Goal: Information Seeking & Learning: Learn about a topic

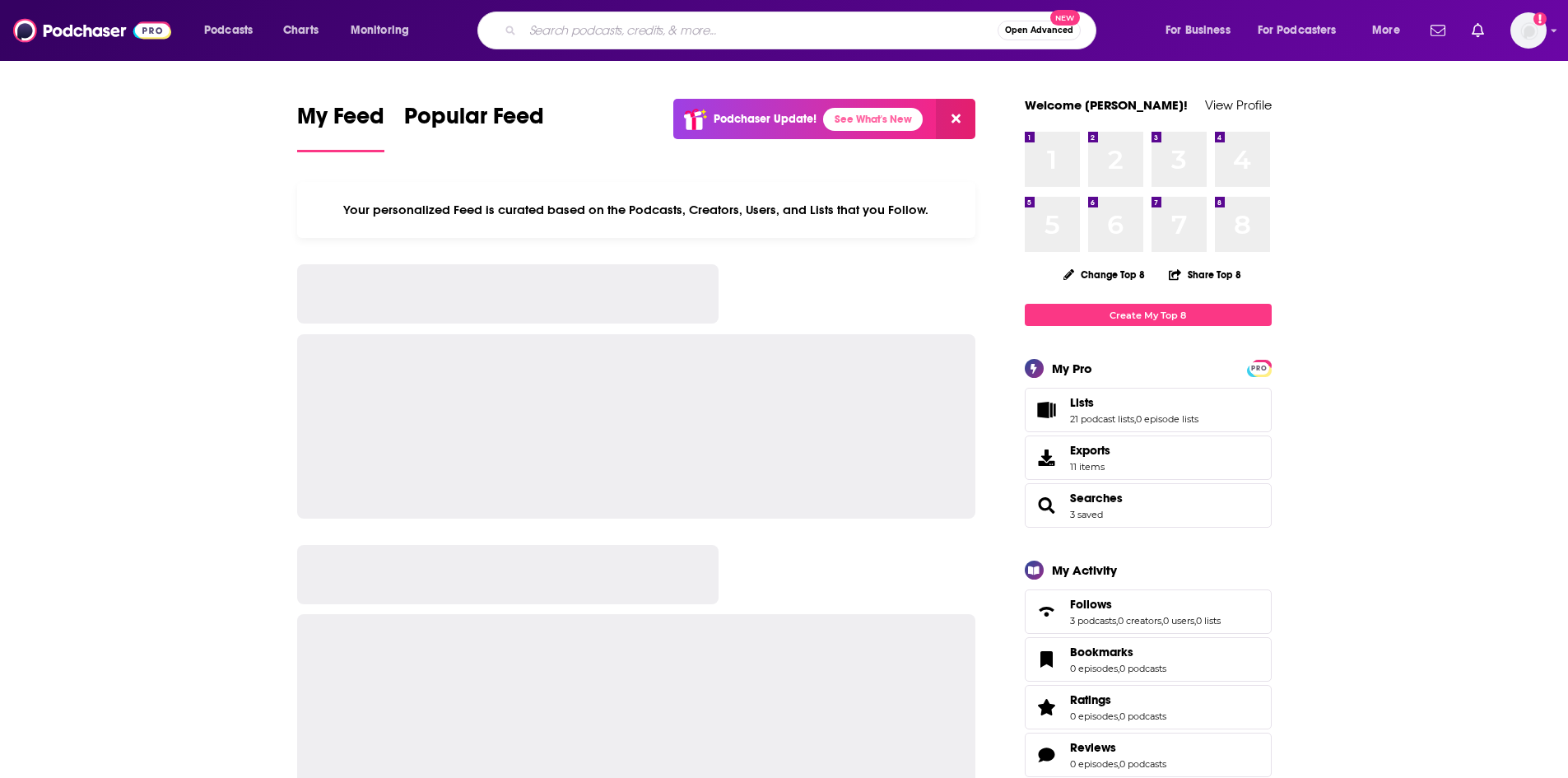
click at [720, 29] on input "Search podcasts, credits, & more..." at bounding box center [761, 30] width 475 height 26
paste input "Diary of a CEO"
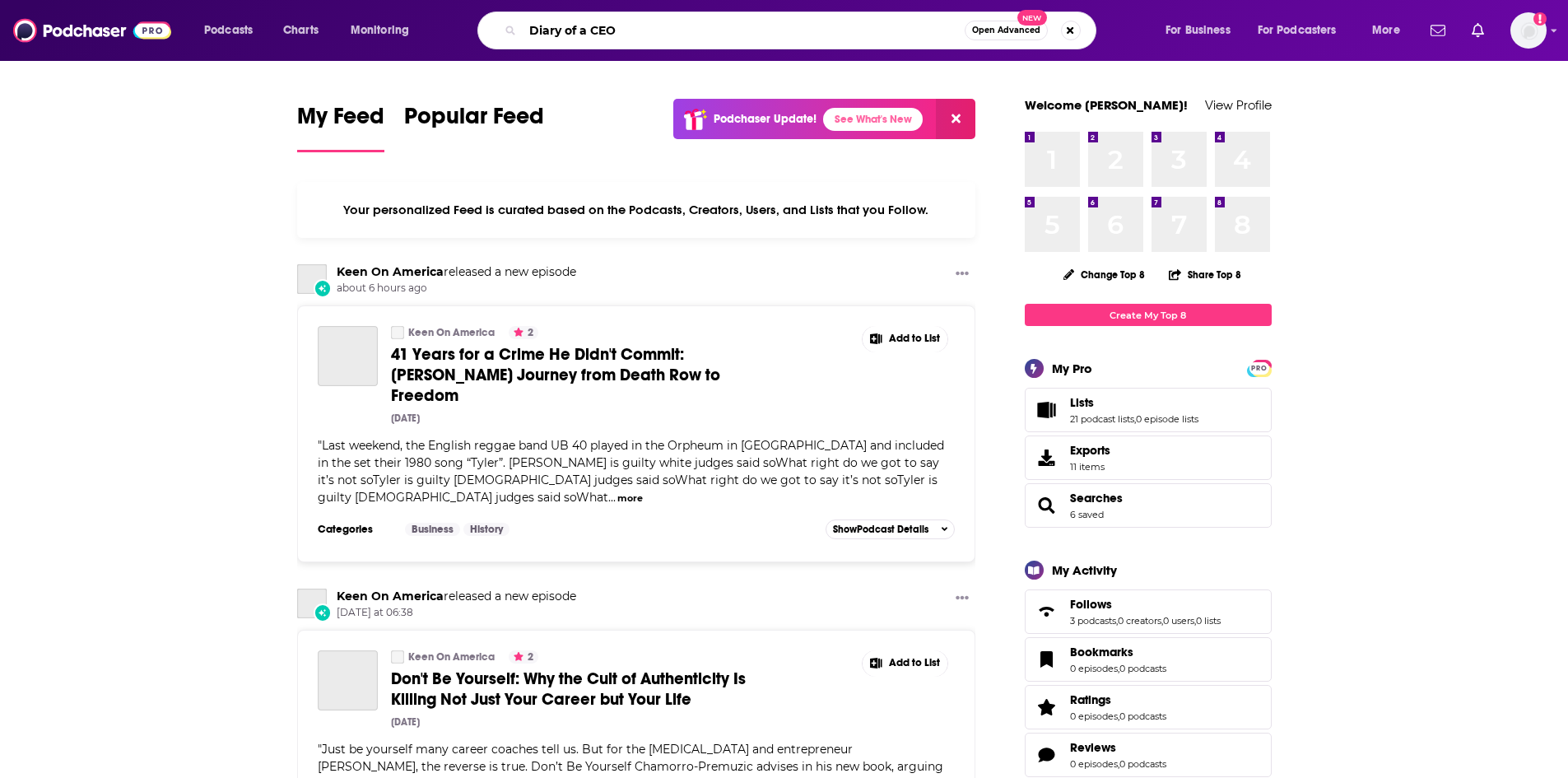
type input "Diary of a CEO"
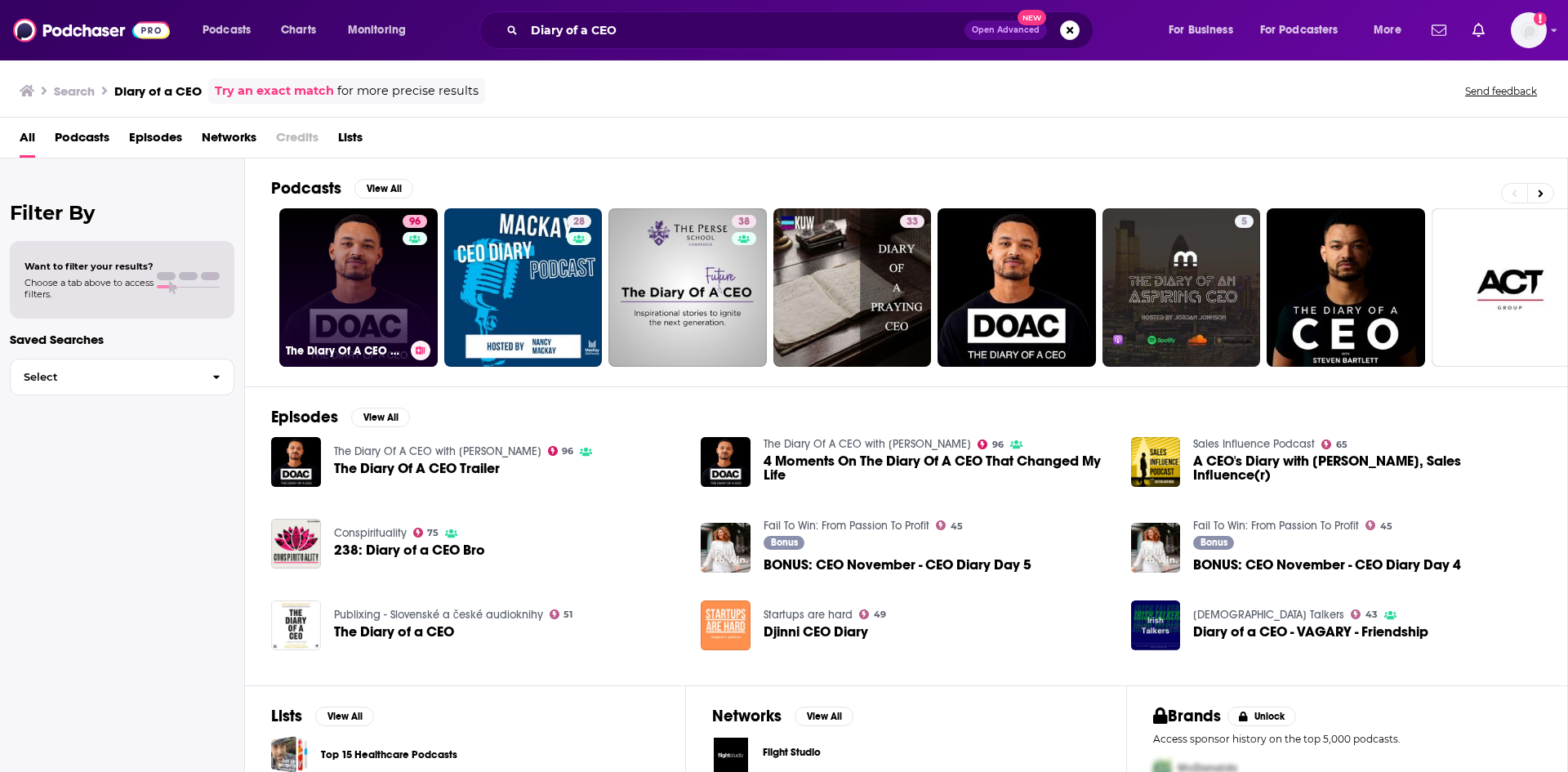
click at [364, 242] on link "96 The Diary Of A CEO with [PERSON_NAME]" at bounding box center [358, 288] width 158 height 158
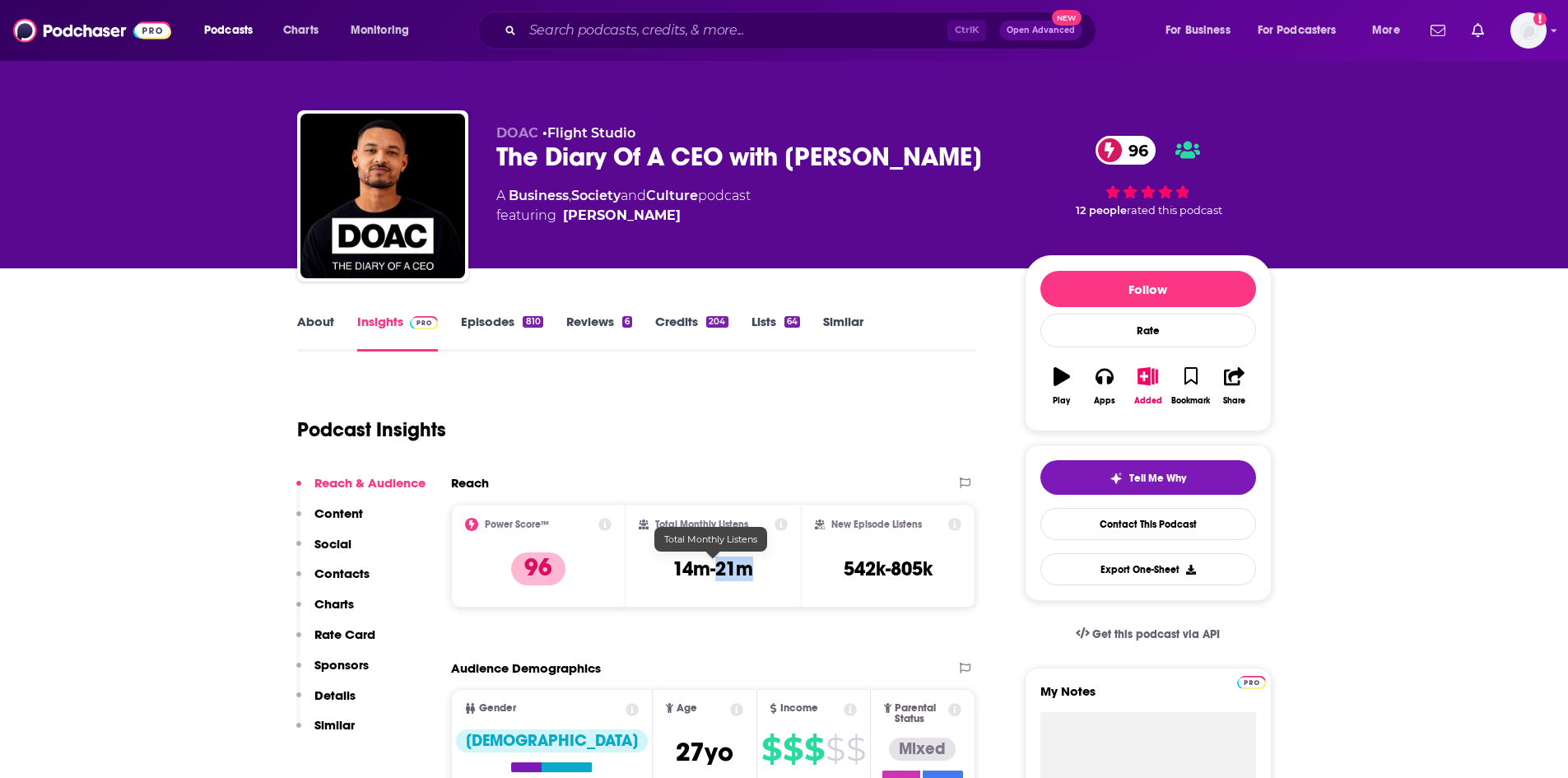
drag, startPoint x: 764, startPoint y: 569, endPoint x: 714, endPoint y: 572, distance: 50.1
click at [714, 572] on div "Total Monthly Listens 14m-21m" at bounding box center [713, 556] width 149 height 76
copy h3 "21m"
click at [312, 321] on link "About" at bounding box center [316, 332] width 37 height 38
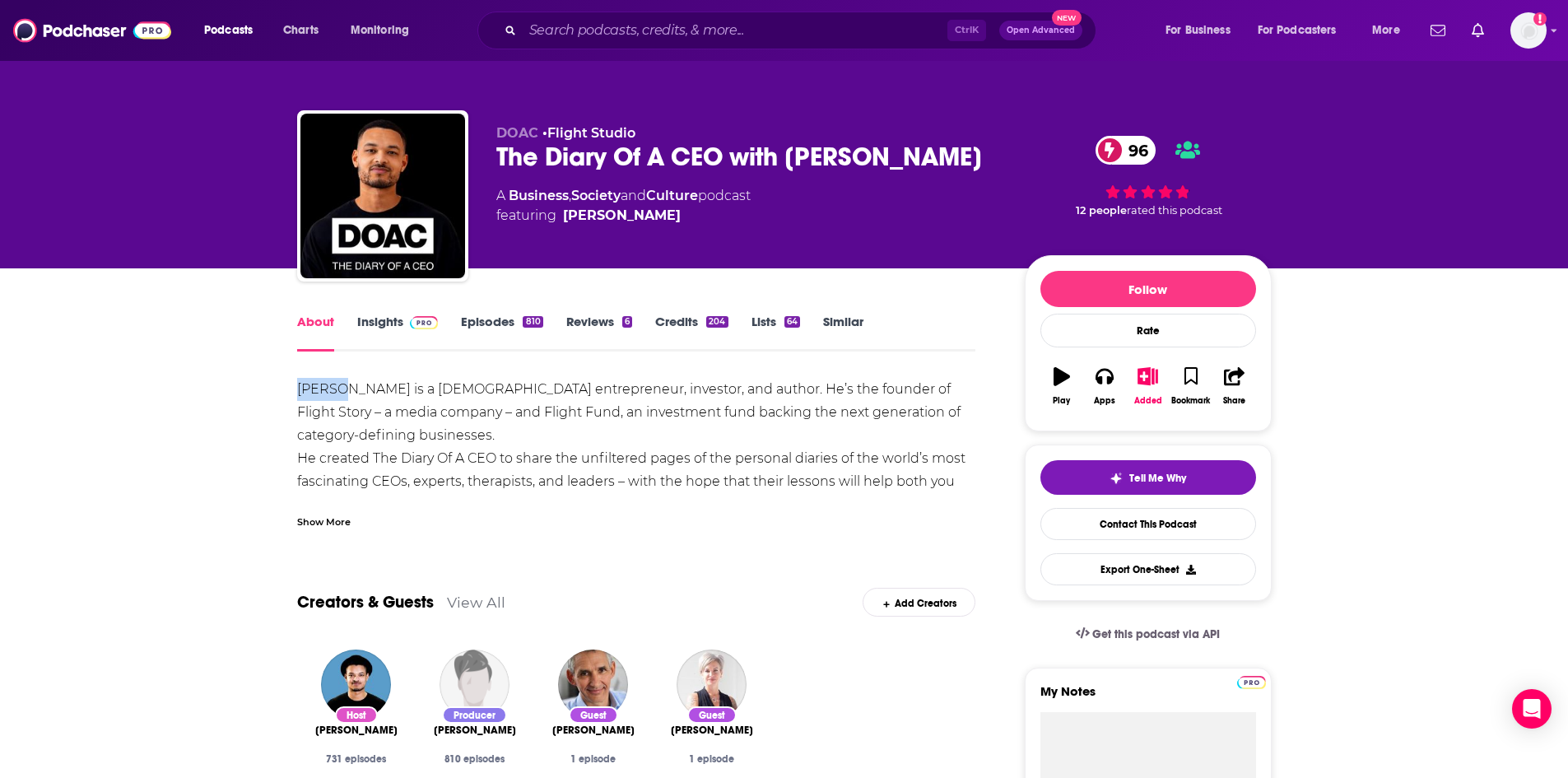
drag, startPoint x: 294, startPoint y: 390, endPoint x: 342, endPoint y: 397, distance: 48.5
click at [337, 522] on div "Show More" at bounding box center [323, 521] width 54 height 16
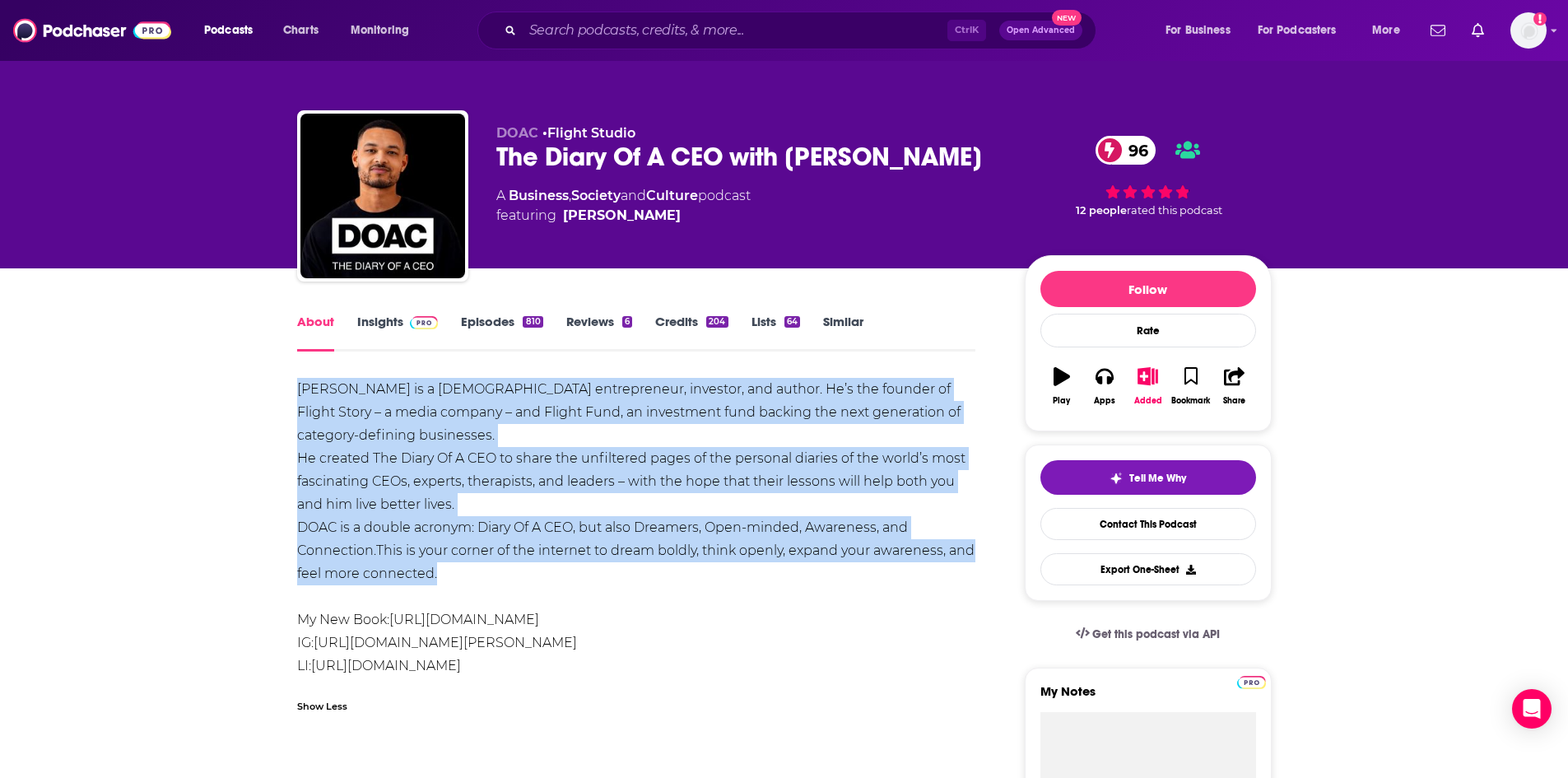
drag, startPoint x: 297, startPoint y: 386, endPoint x: 451, endPoint y: 564, distance: 235.4
click at [451, 564] on div "[PERSON_NAME] is a [DEMOGRAPHIC_DATA] entrepreneur, investor, and author. He’s …" at bounding box center [636, 528] width 679 height 300
copy div "[PERSON_NAME] is a [DEMOGRAPHIC_DATA] entrepreneur, investor, and author. He’s …"
click at [395, 320] on link "Insights" at bounding box center [398, 332] width 82 height 38
